Goal: Transaction & Acquisition: Purchase product/service

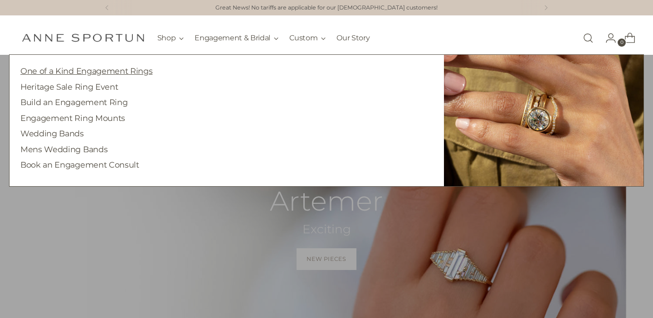
click at [99, 71] on link "One of a Kind Engagement Rings" at bounding box center [86, 71] width 132 height 10
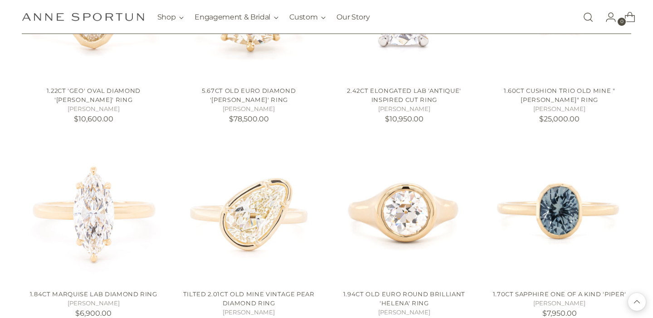
scroll to position [710, 0]
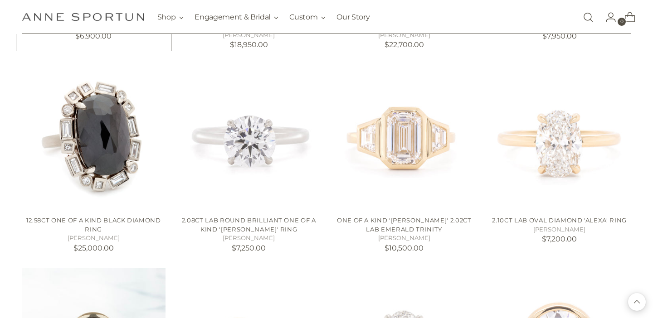
scroll to position [716, 0]
